Goal: Go to known website: Access a specific website the user already knows

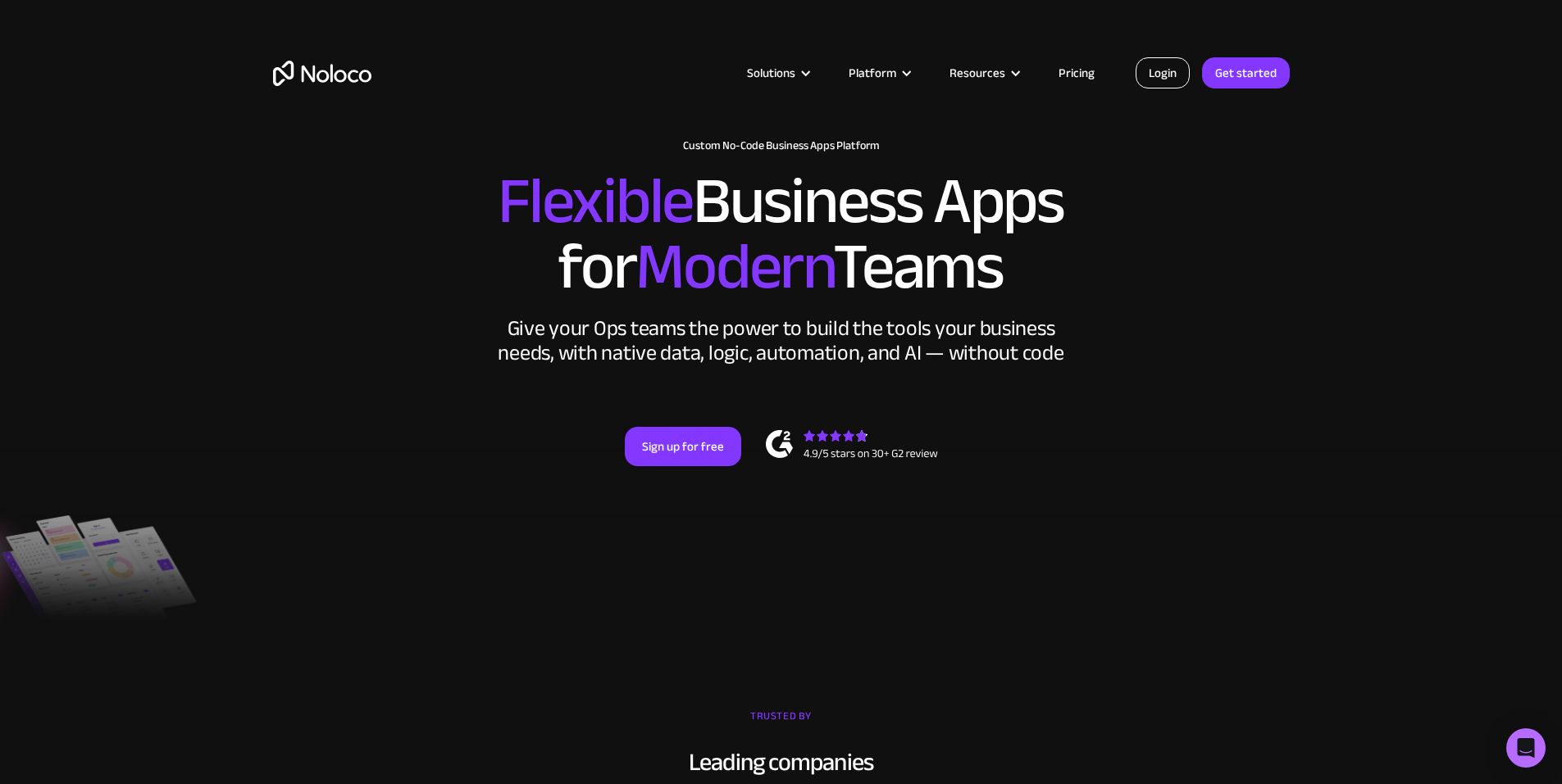
click at [1155, 79] on link "Login" at bounding box center [1163, 73] width 54 height 31
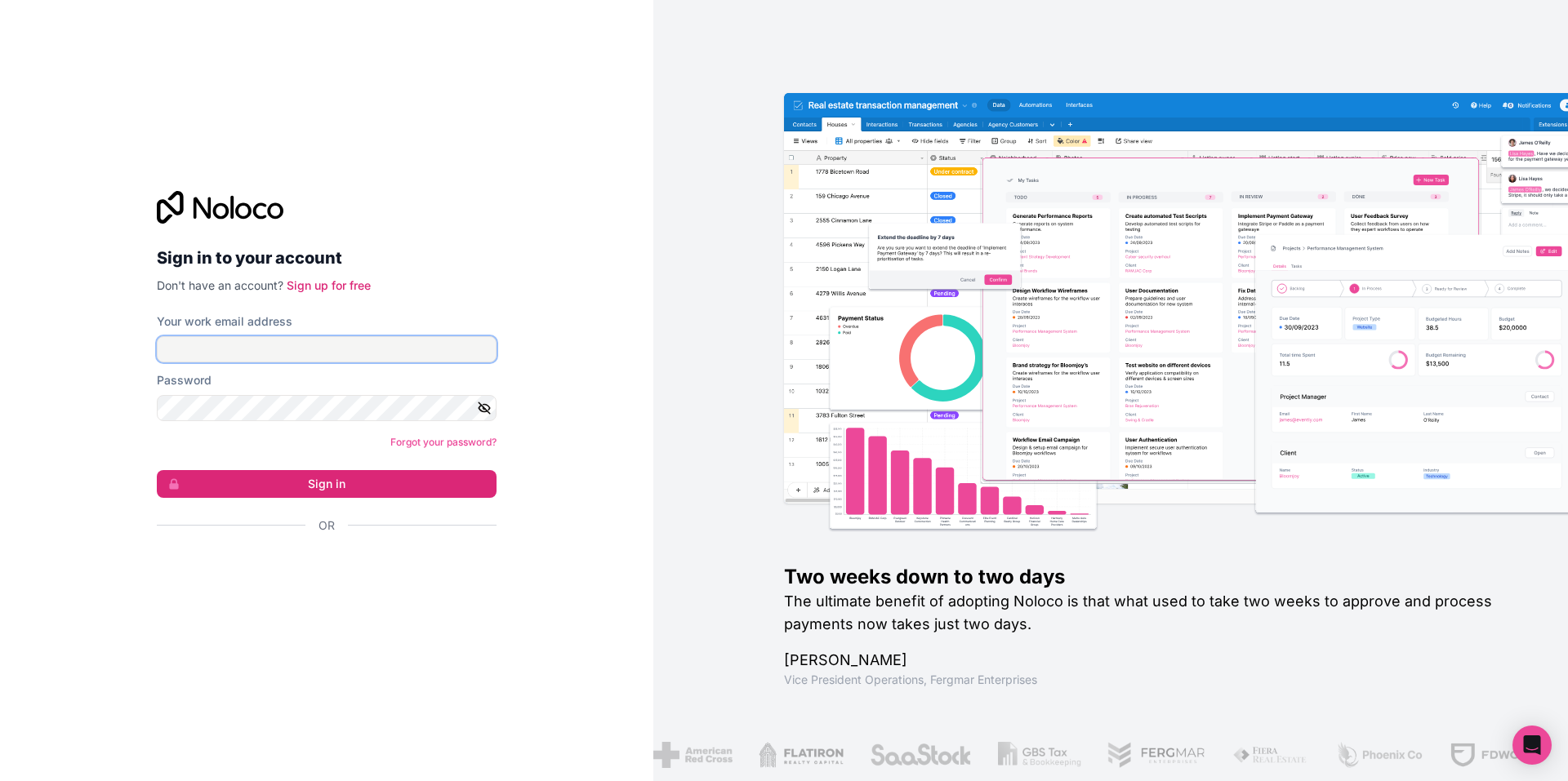
click at [236, 346] on input "Your work email address" at bounding box center [326, 348] width 340 height 26
type input "taylor@smsgbl.com"
click at [308, 479] on button "Sign in" at bounding box center [326, 483] width 340 height 28
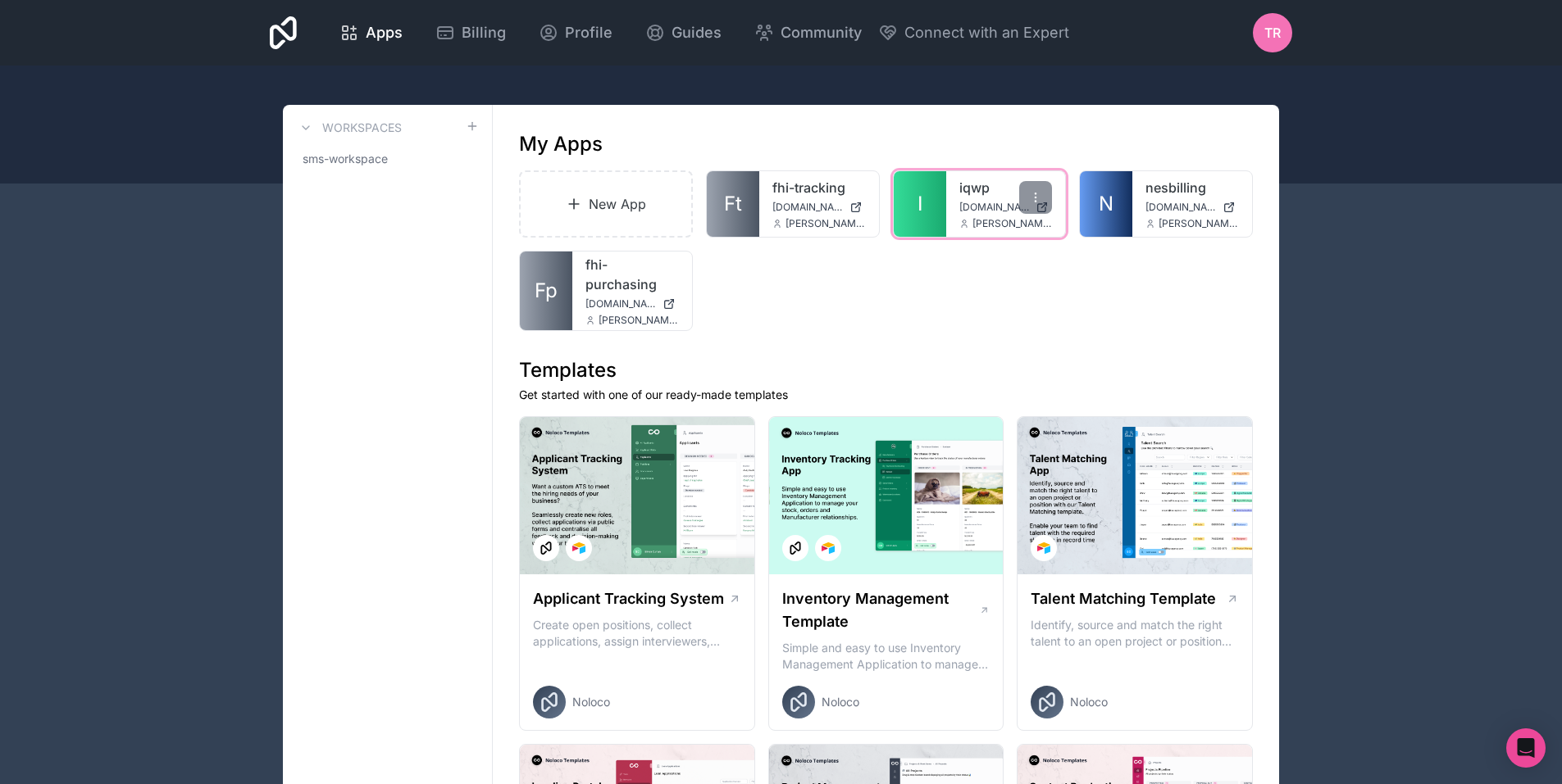
click at [946, 192] on div "iqwp iqwp.noloco.co taylor@smsgbl.com" at bounding box center [1005, 204] width 120 height 65
click at [898, 204] on link "I" at bounding box center [920, 204] width 53 height 65
